Goal: Transaction & Acquisition: Book appointment/travel/reservation

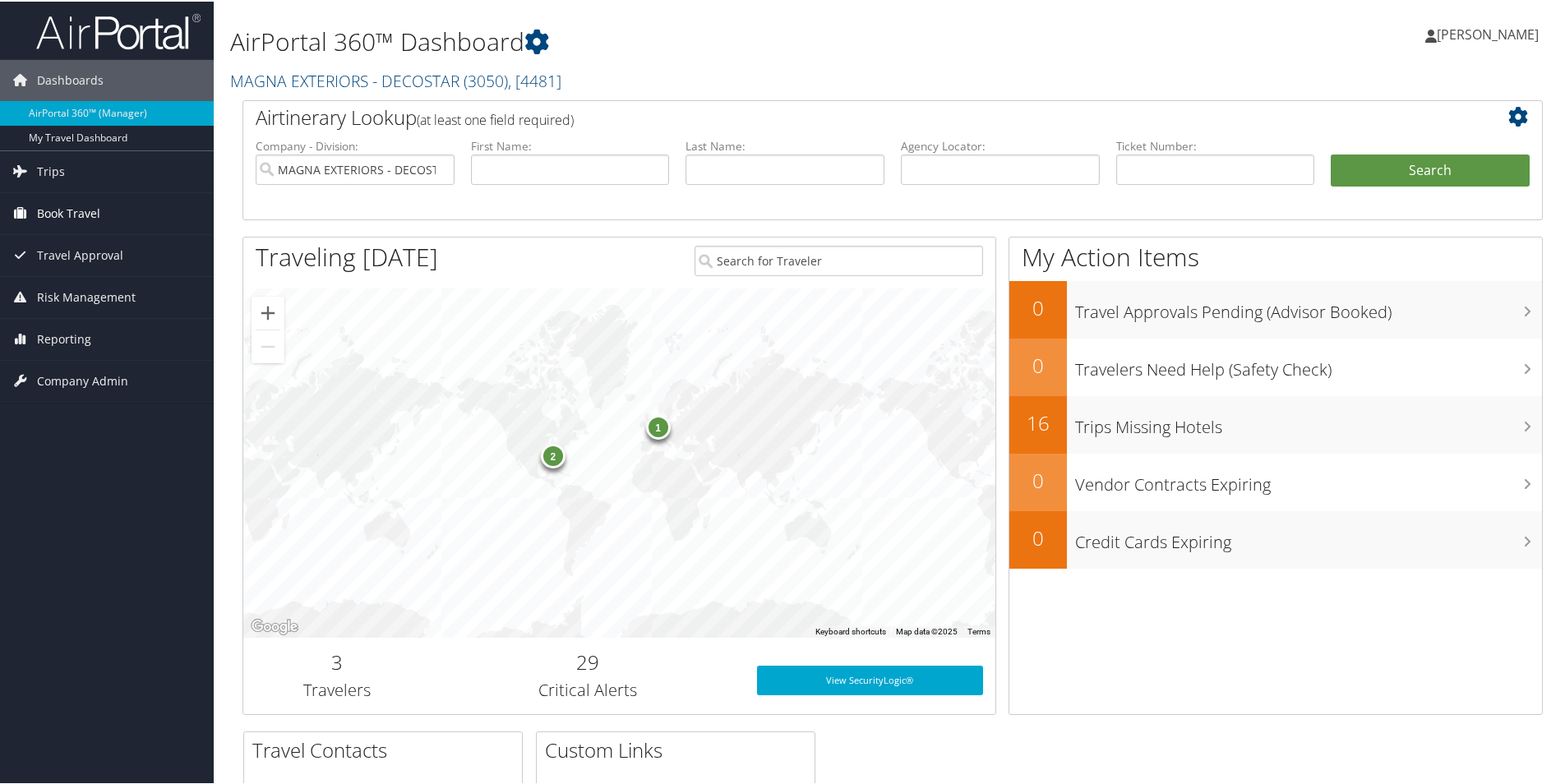
click at [52, 208] on span "Book Travel" at bounding box center [68, 212] width 63 height 41
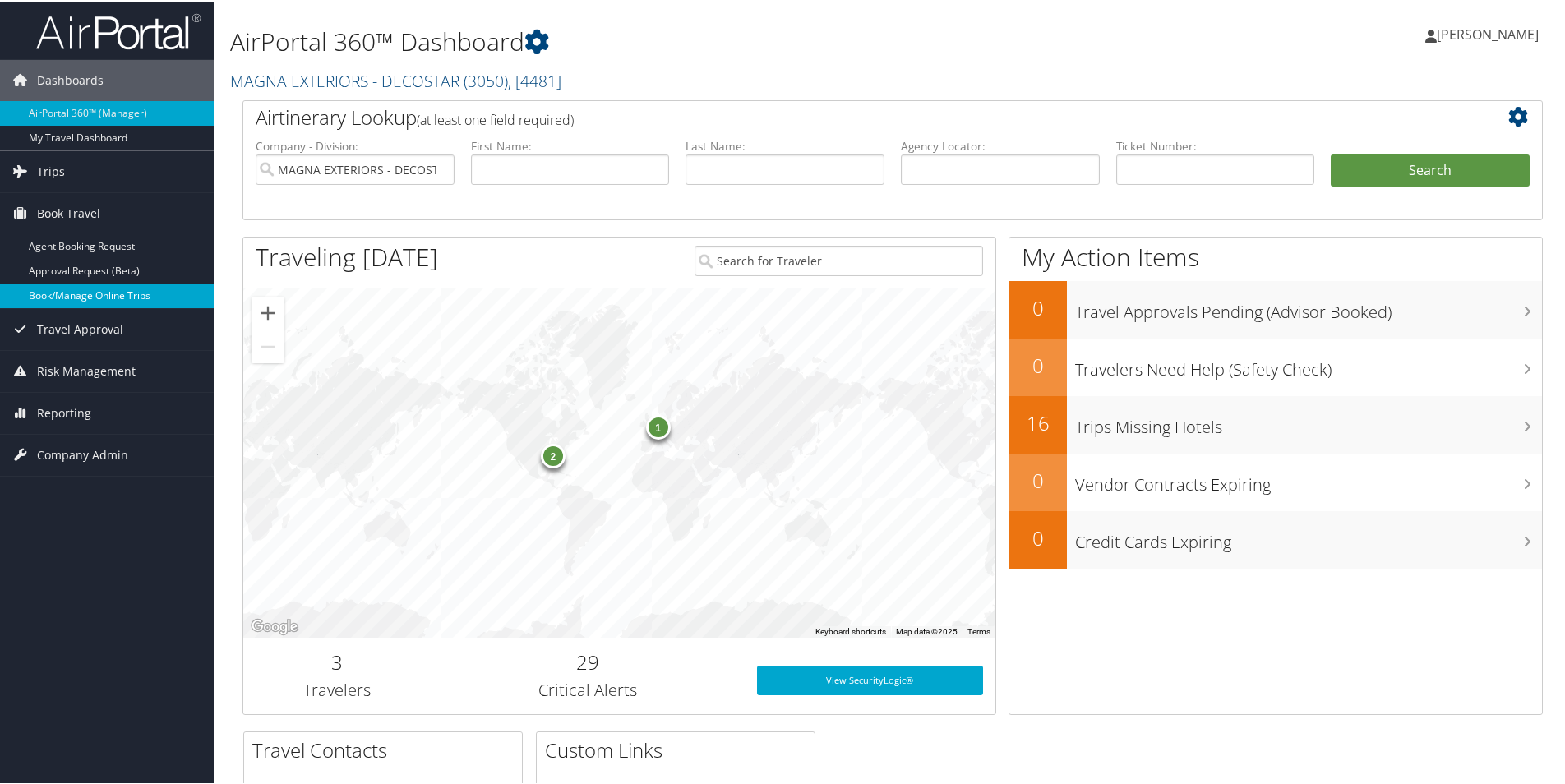
click at [96, 299] on link "Book/Manage Online Trips" at bounding box center [106, 294] width 214 height 24
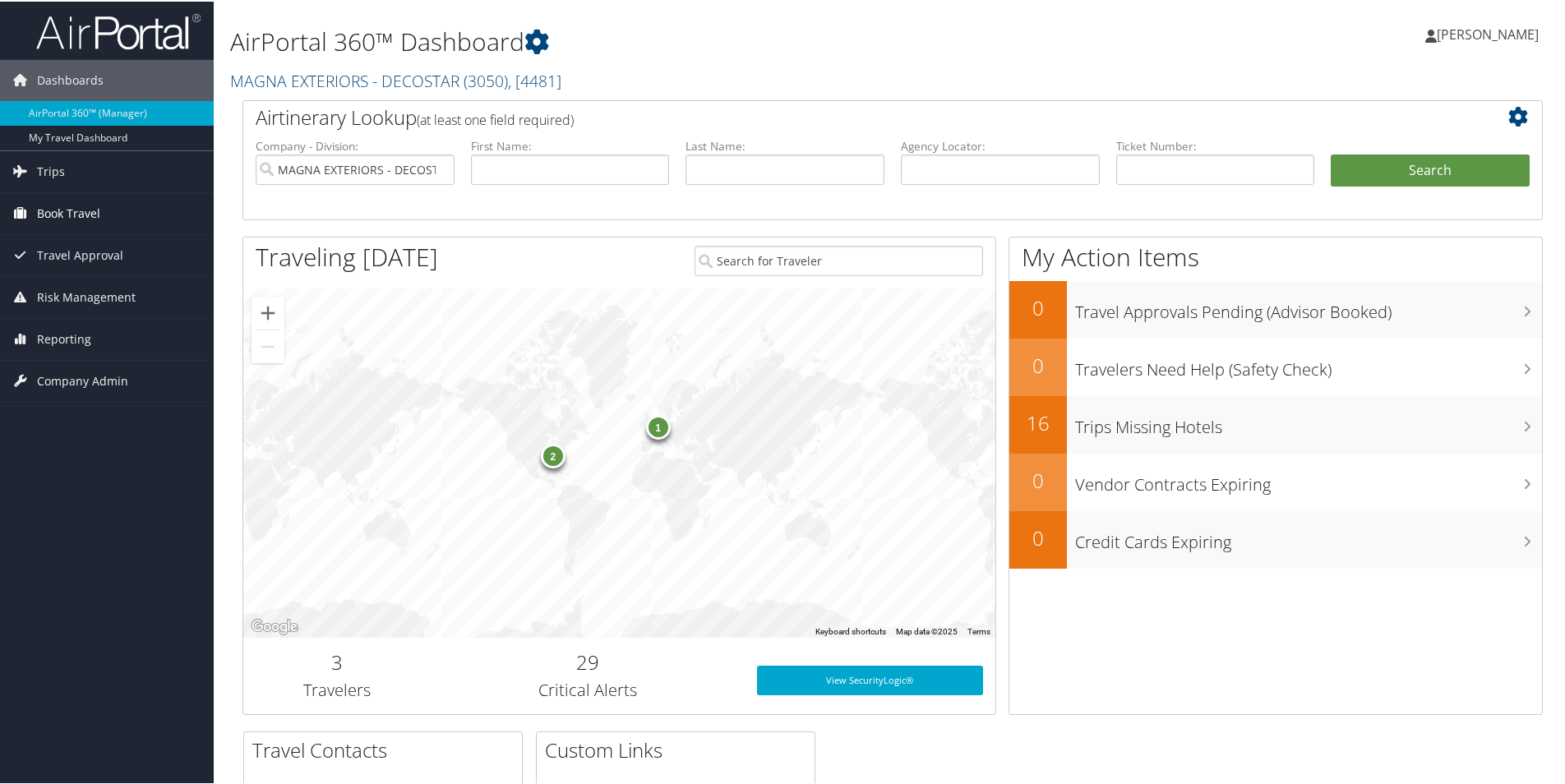
click at [67, 201] on span "Book Travel" at bounding box center [68, 212] width 63 height 41
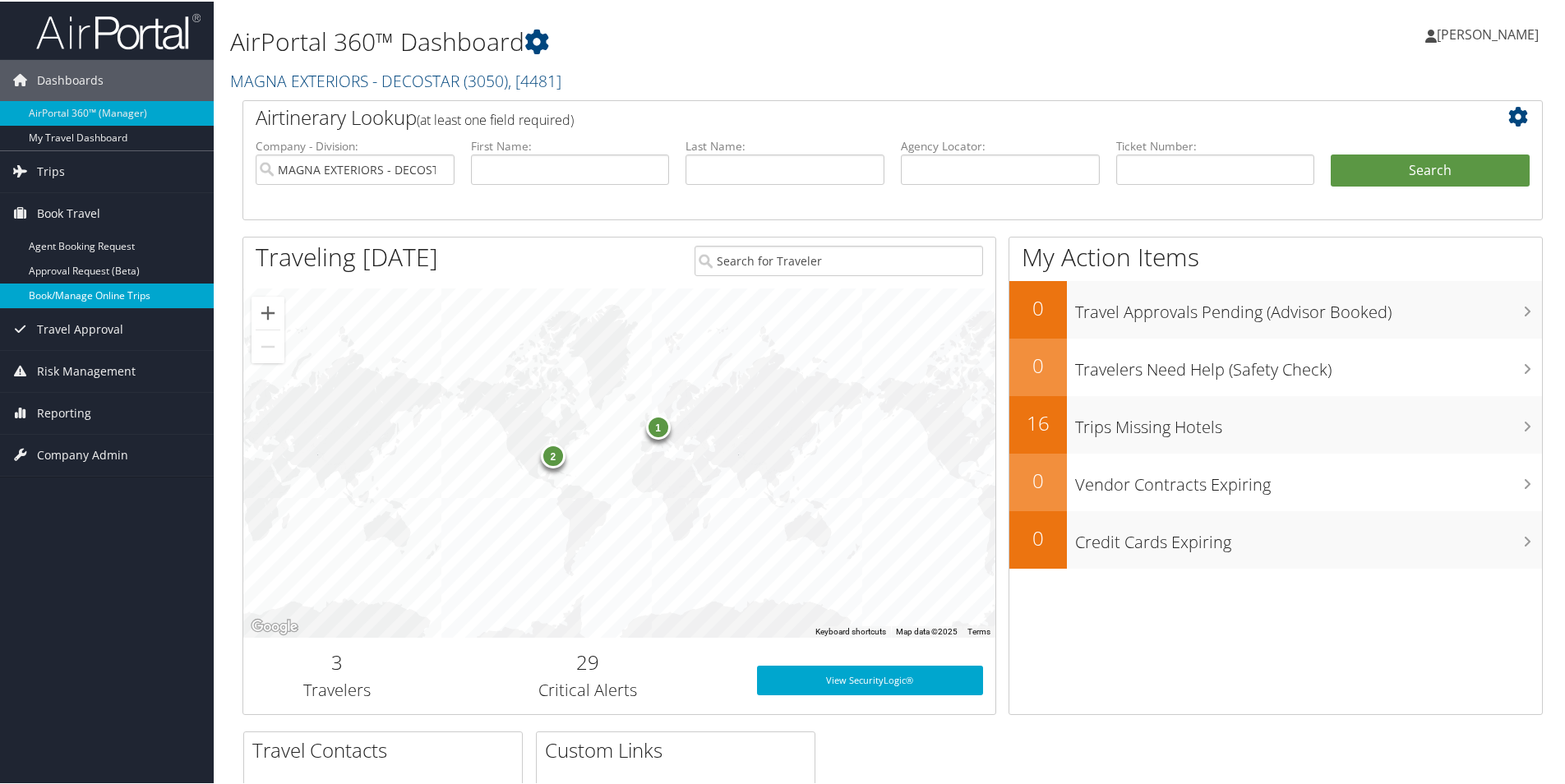
click at [101, 287] on link "Book/Manage Online Trips" at bounding box center [106, 294] width 214 height 24
